Goal: Navigation & Orientation: Find specific page/section

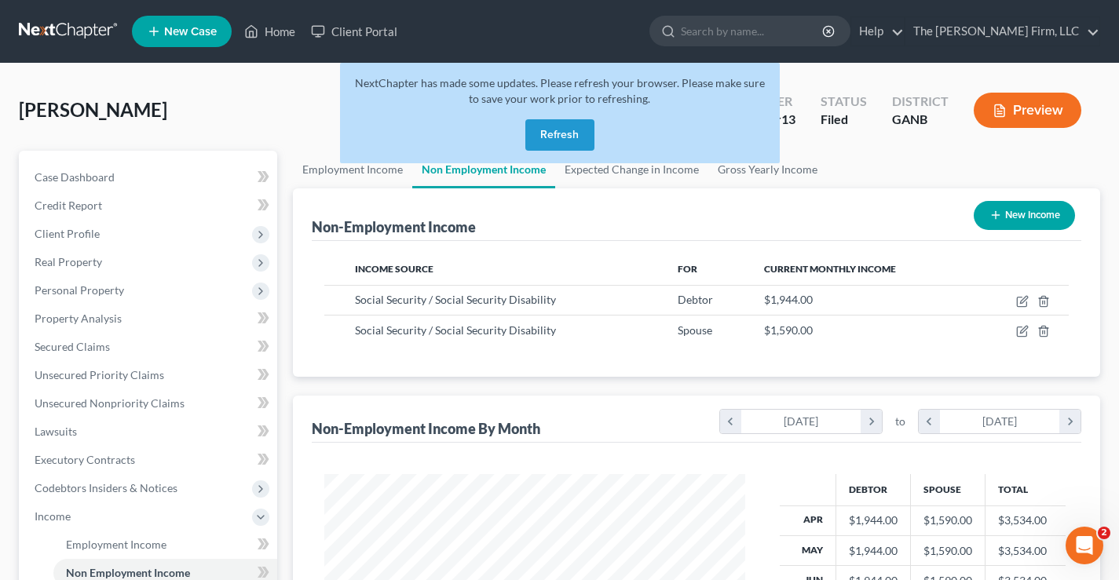
click at [59, 23] on link at bounding box center [69, 31] width 100 height 28
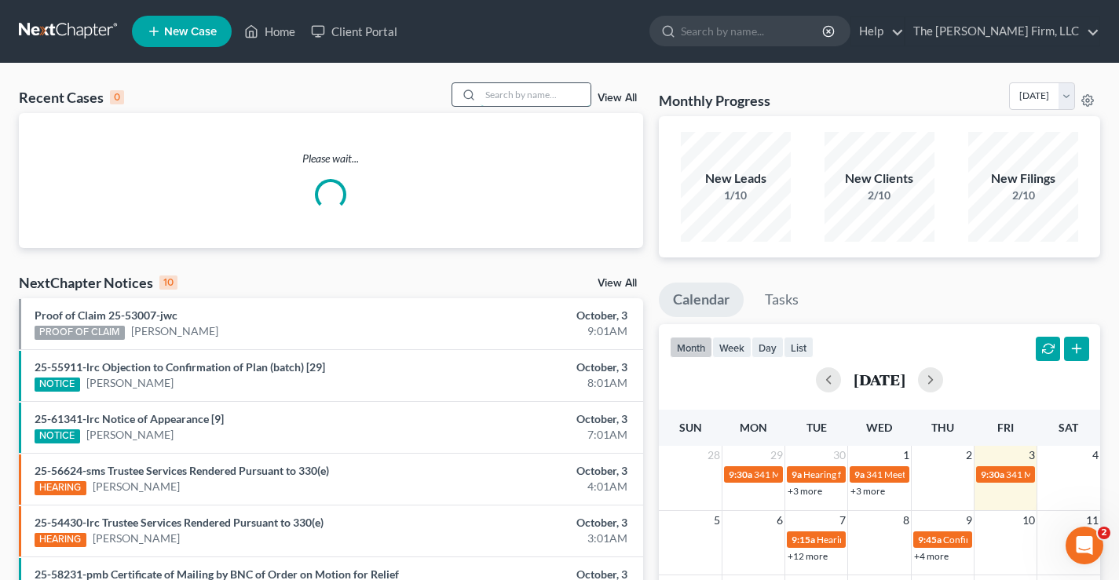
click at [523, 95] on input "search" at bounding box center [535, 94] width 110 height 23
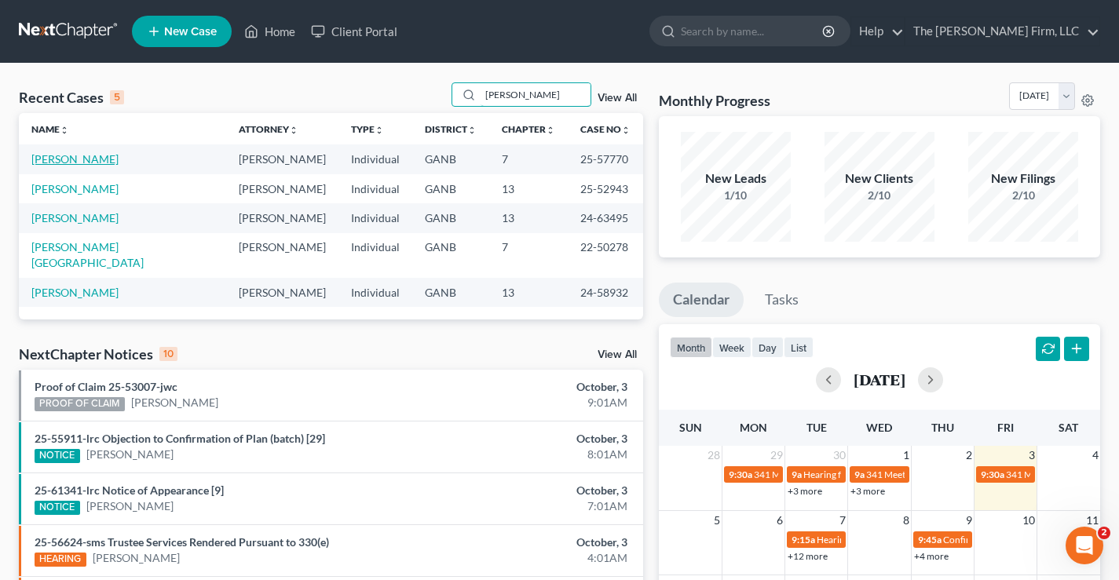
type input "[PERSON_NAME]"
click at [110, 159] on link "[PERSON_NAME]" at bounding box center [74, 158] width 87 height 13
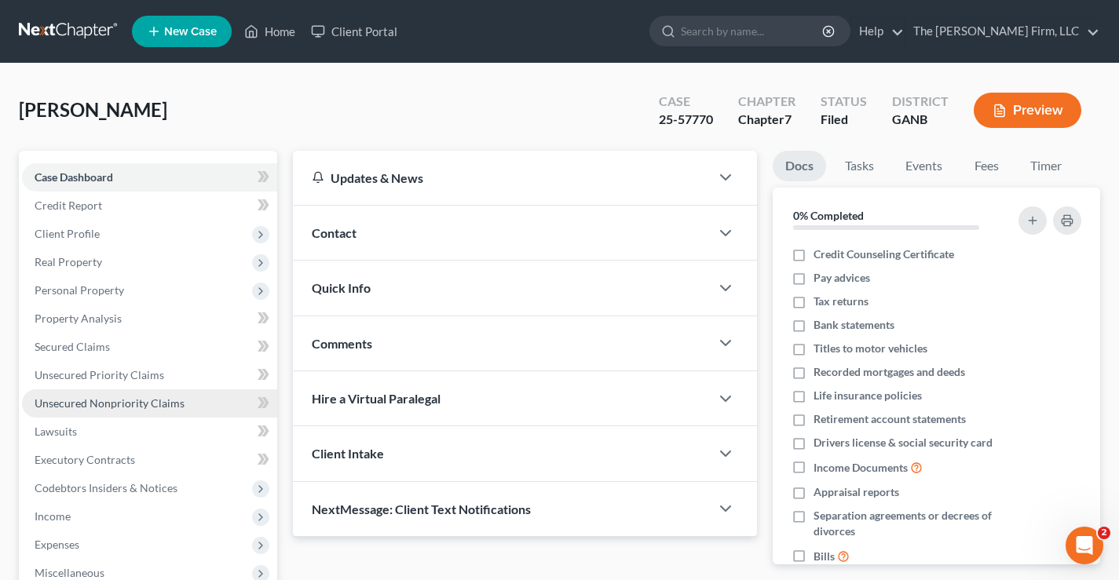
click at [95, 408] on span "Unsecured Nonpriority Claims" at bounding box center [110, 402] width 150 height 13
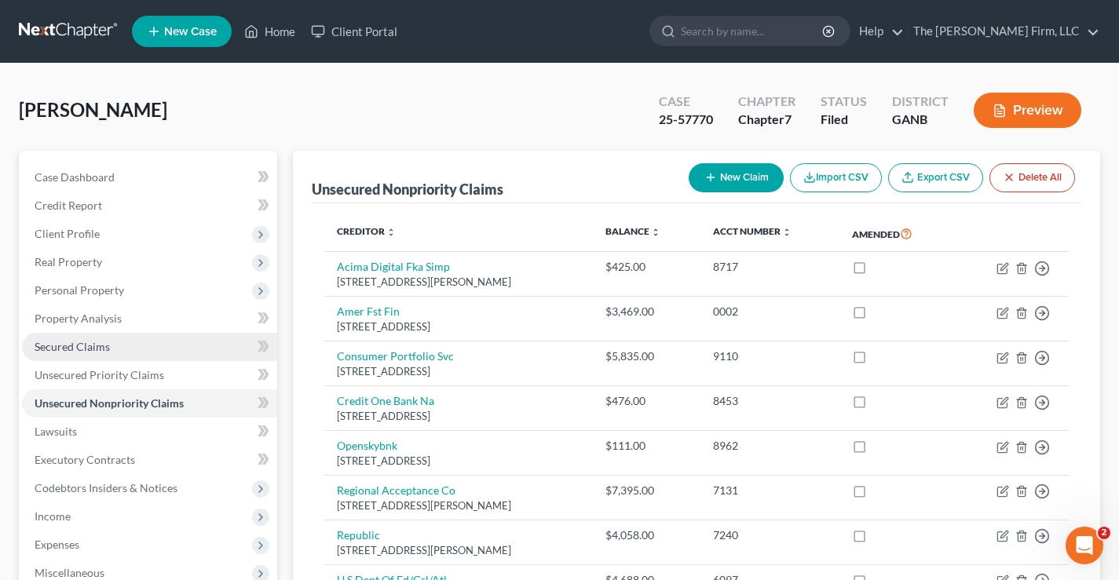
click at [80, 349] on span "Secured Claims" at bounding box center [72, 346] width 75 height 13
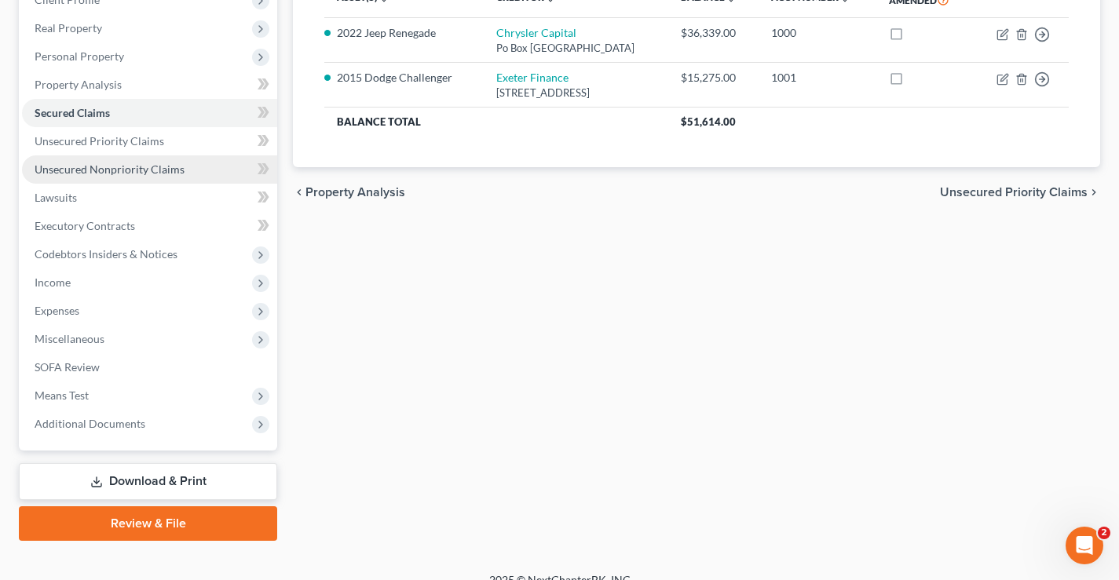
scroll to position [235, 0]
click at [91, 173] on span "Unsecured Nonpriority Claims" at bounding box center [110, 167] width 150 height 13
